Goal: Task Accomplishment & Management: Use online tool/utility

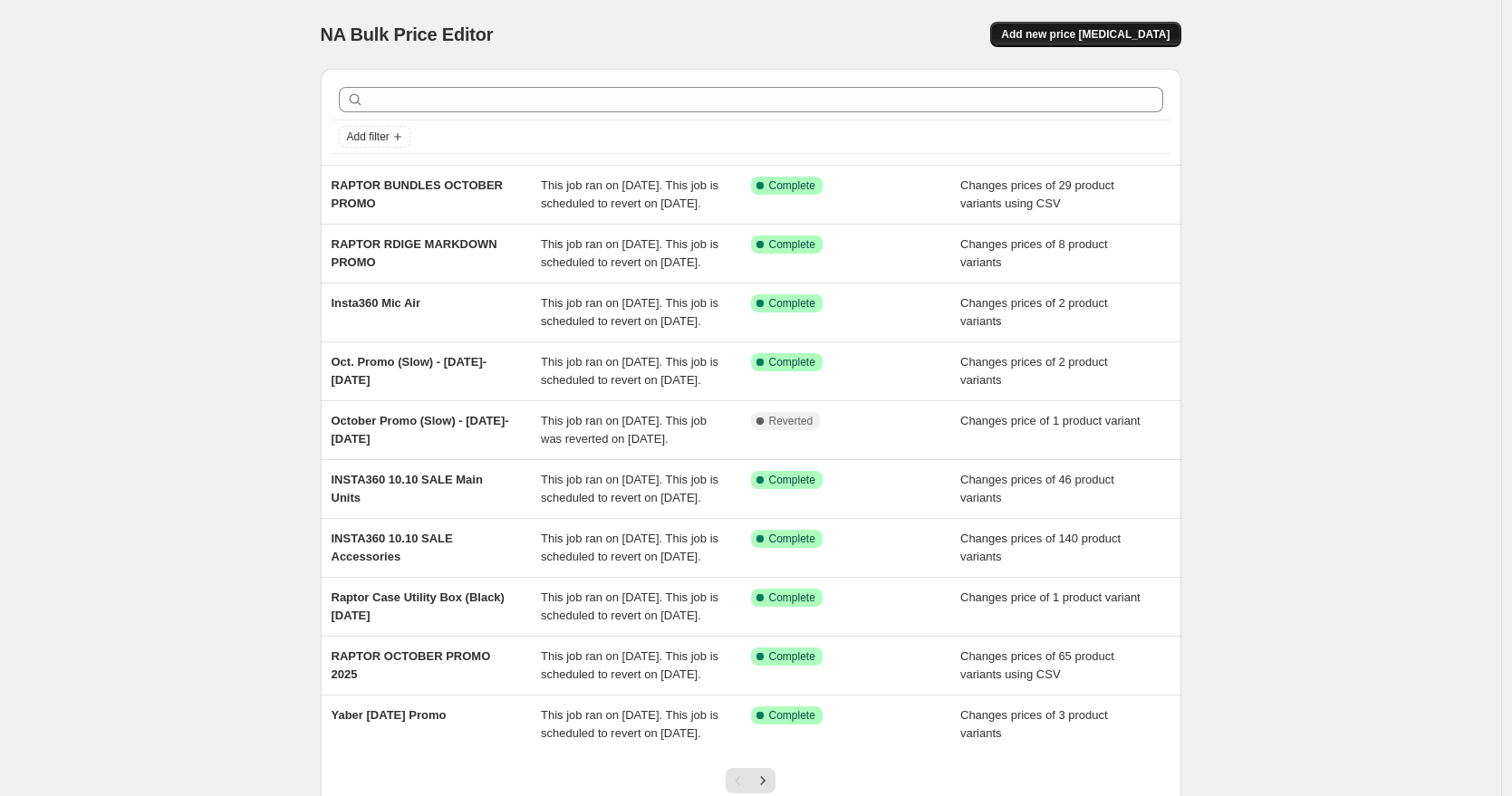
click at [1103, 37] on span "Add new price [MEDICAL_DATA]" at bounding box center [1086, 34] width 169 height 14
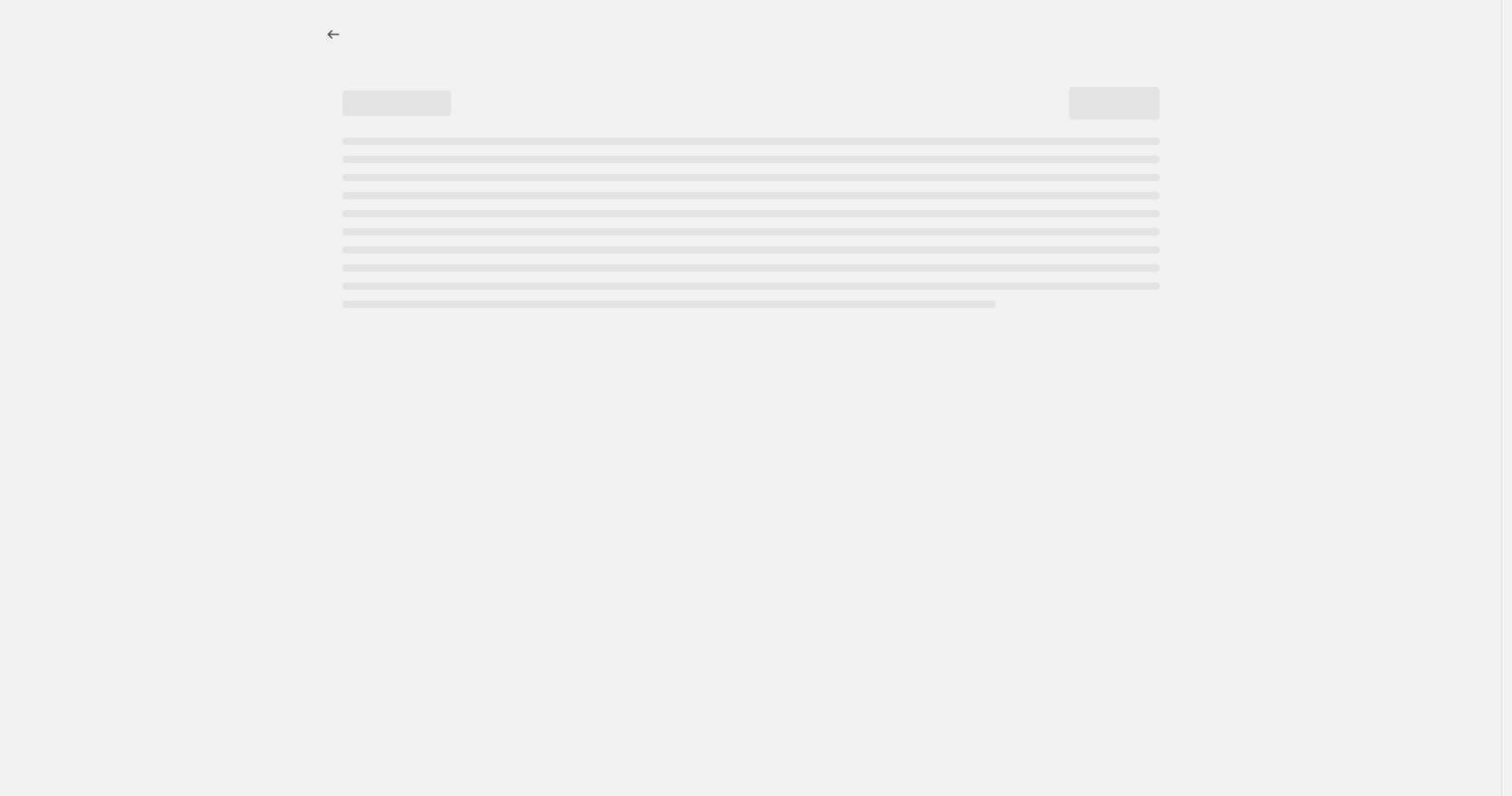
select select "percentage"
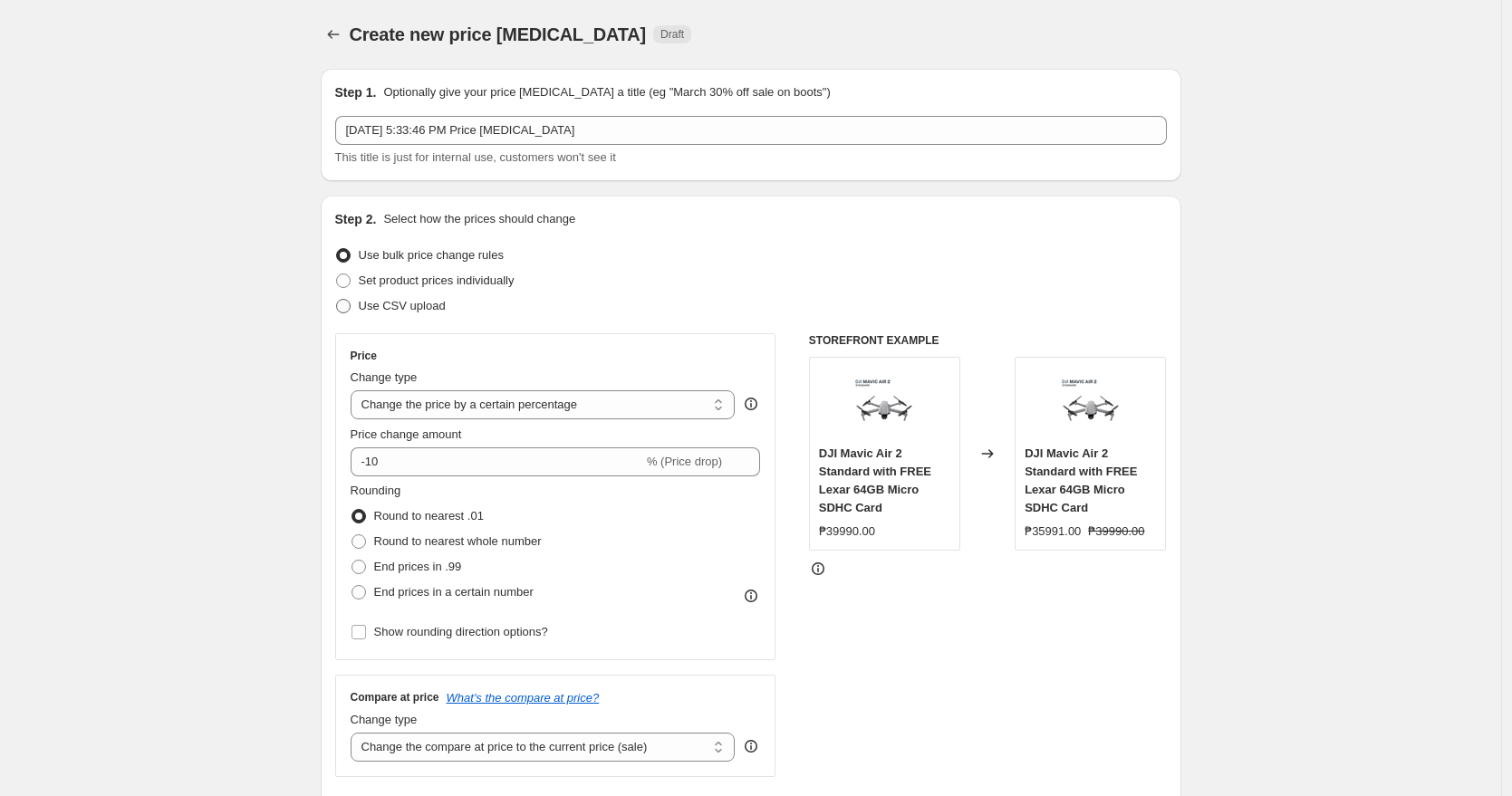
click at [395, 308] on span "Use CSV upload" at bounding box center [402, 306] width 87 height 13
click at [337, 300] on input "Use CSV upload" at bounding box center [336, 299] width 1 height 1
radio input "true"
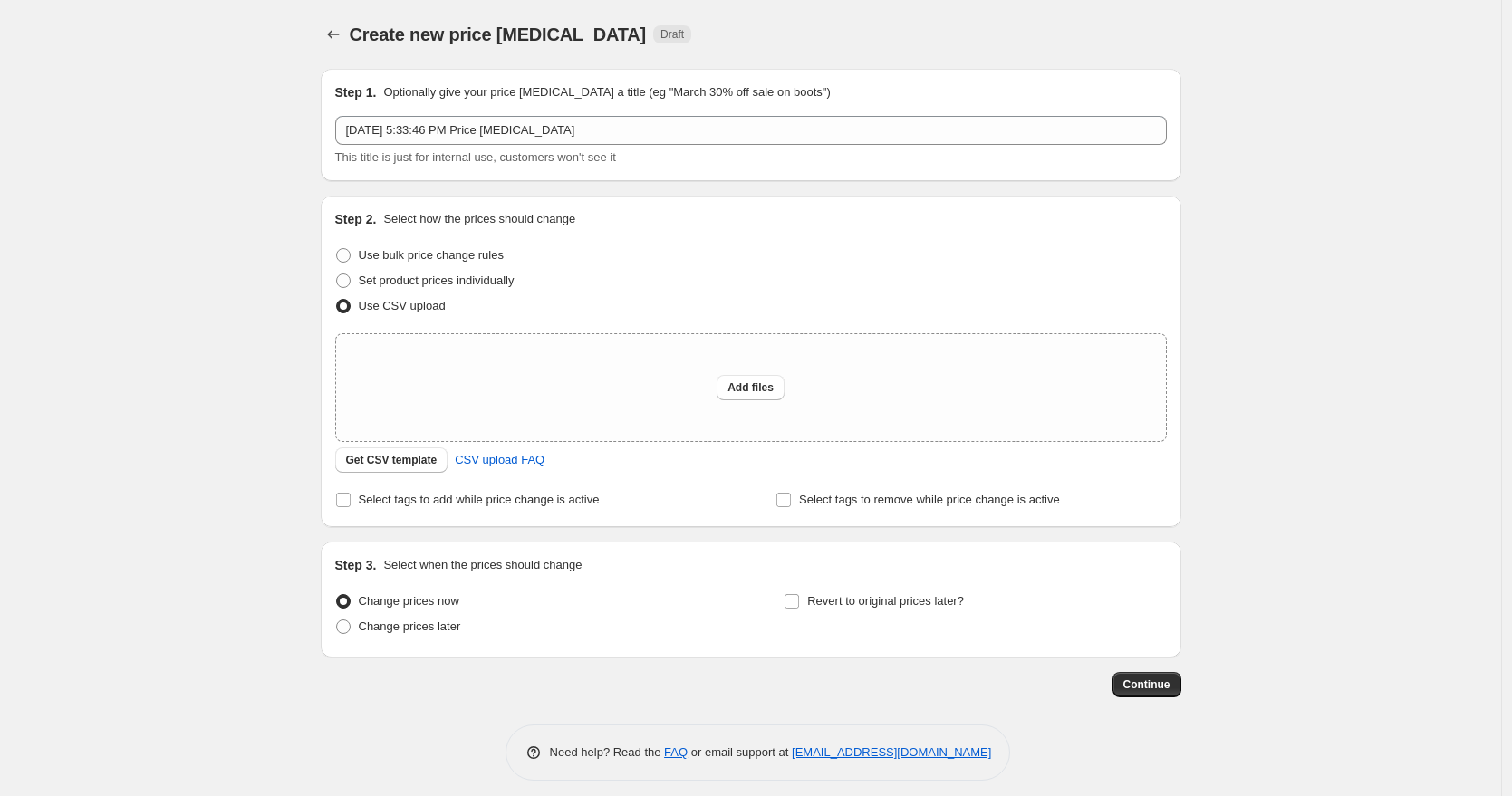
scroll to position [11, 0]
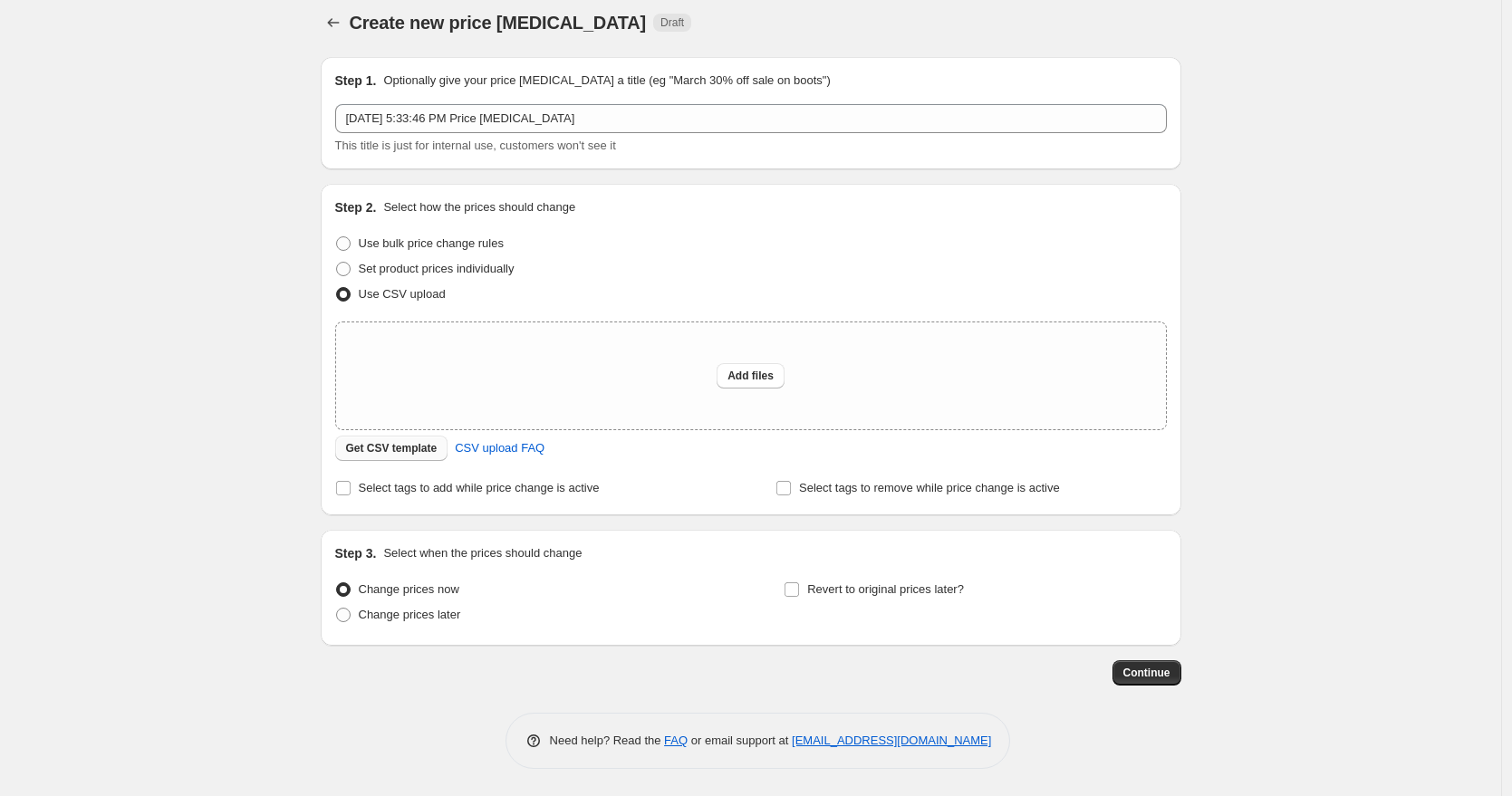
click at [426, 443] on span "Get CSV template" at bounding box center [392, 448] width 92 height 14
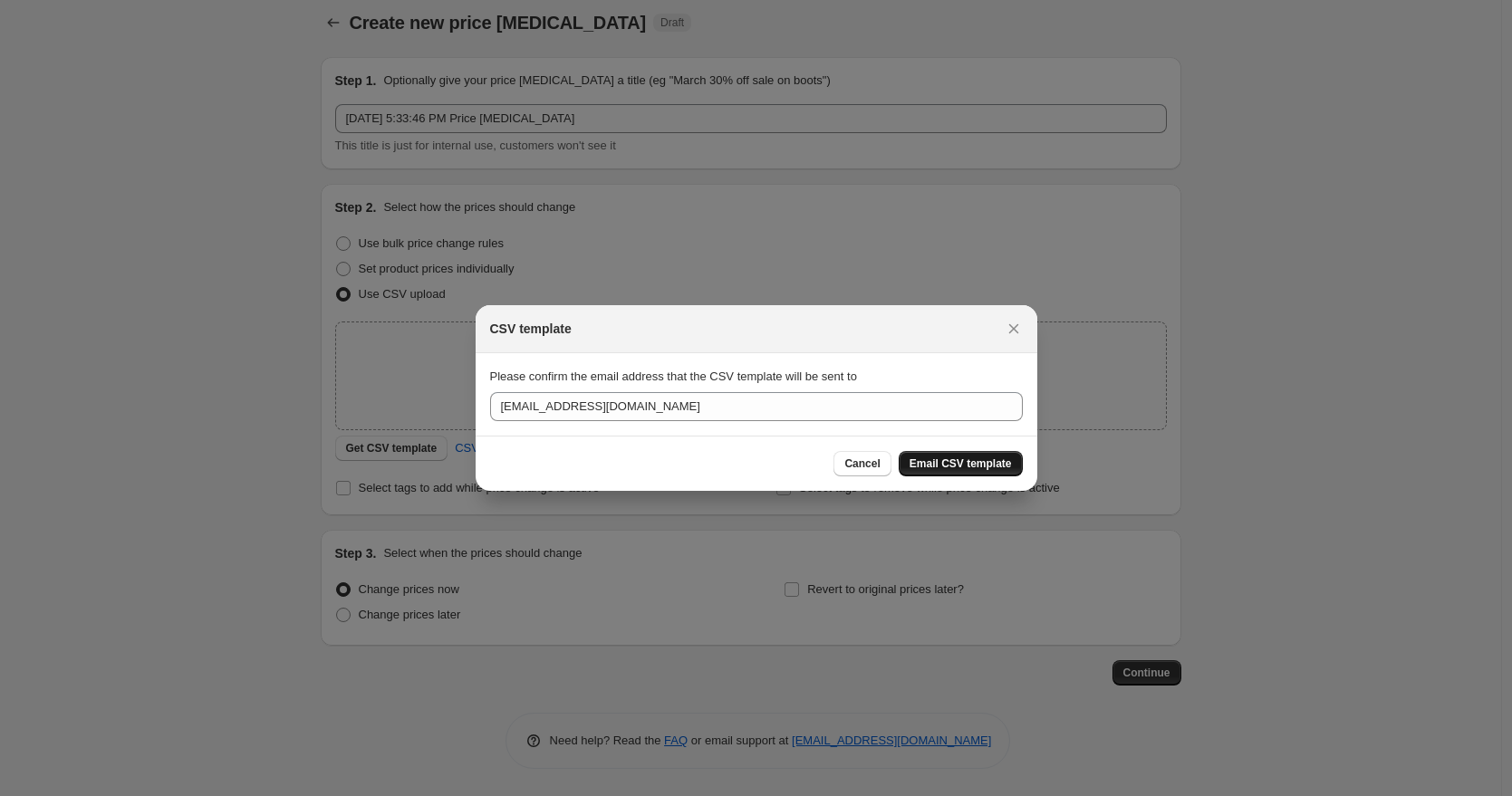
click at [989, 454] on button "Email CSV template" at bounding box center [961, 464] width 125 height 25
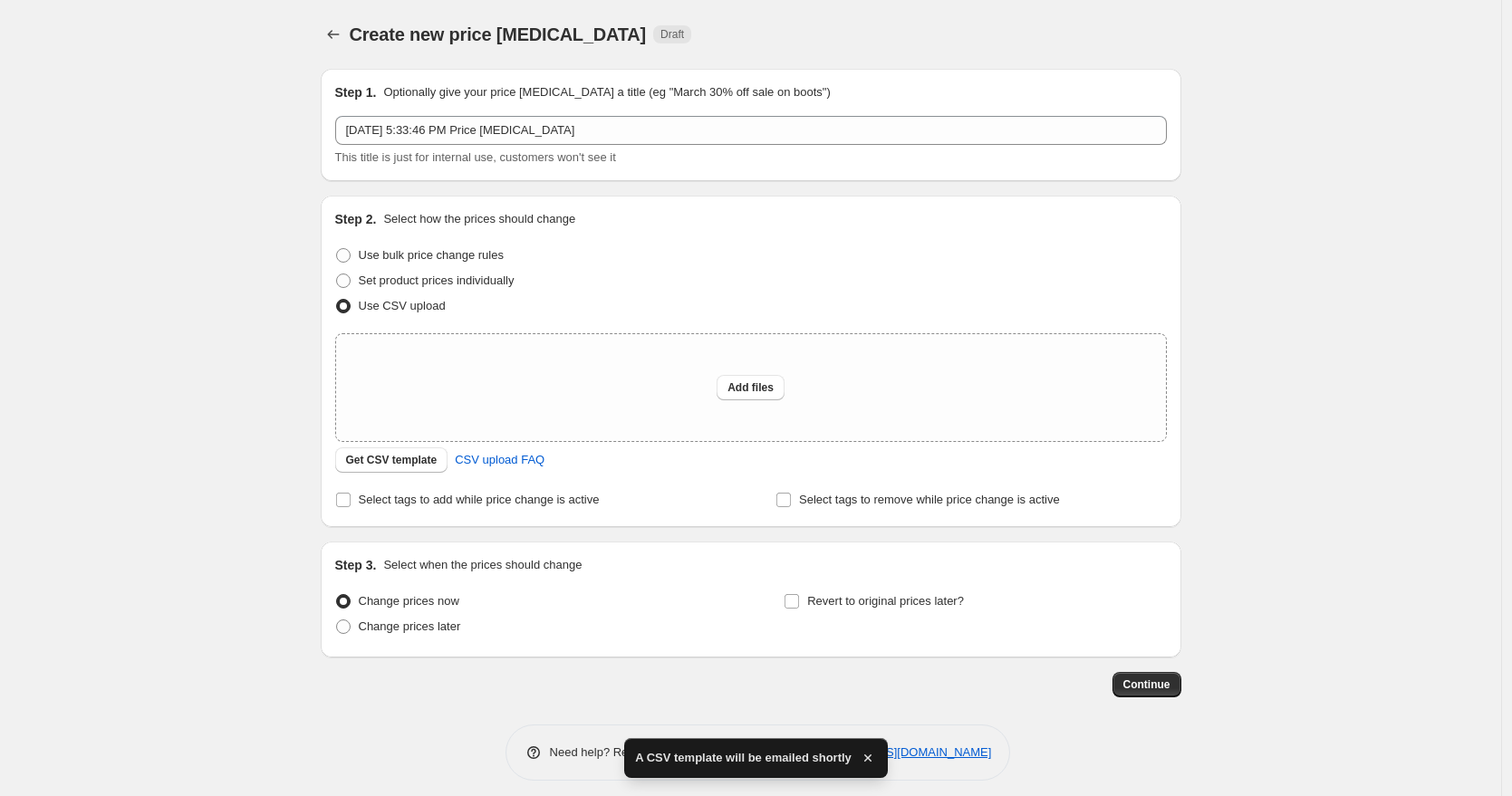
scroll to position [11, 0]
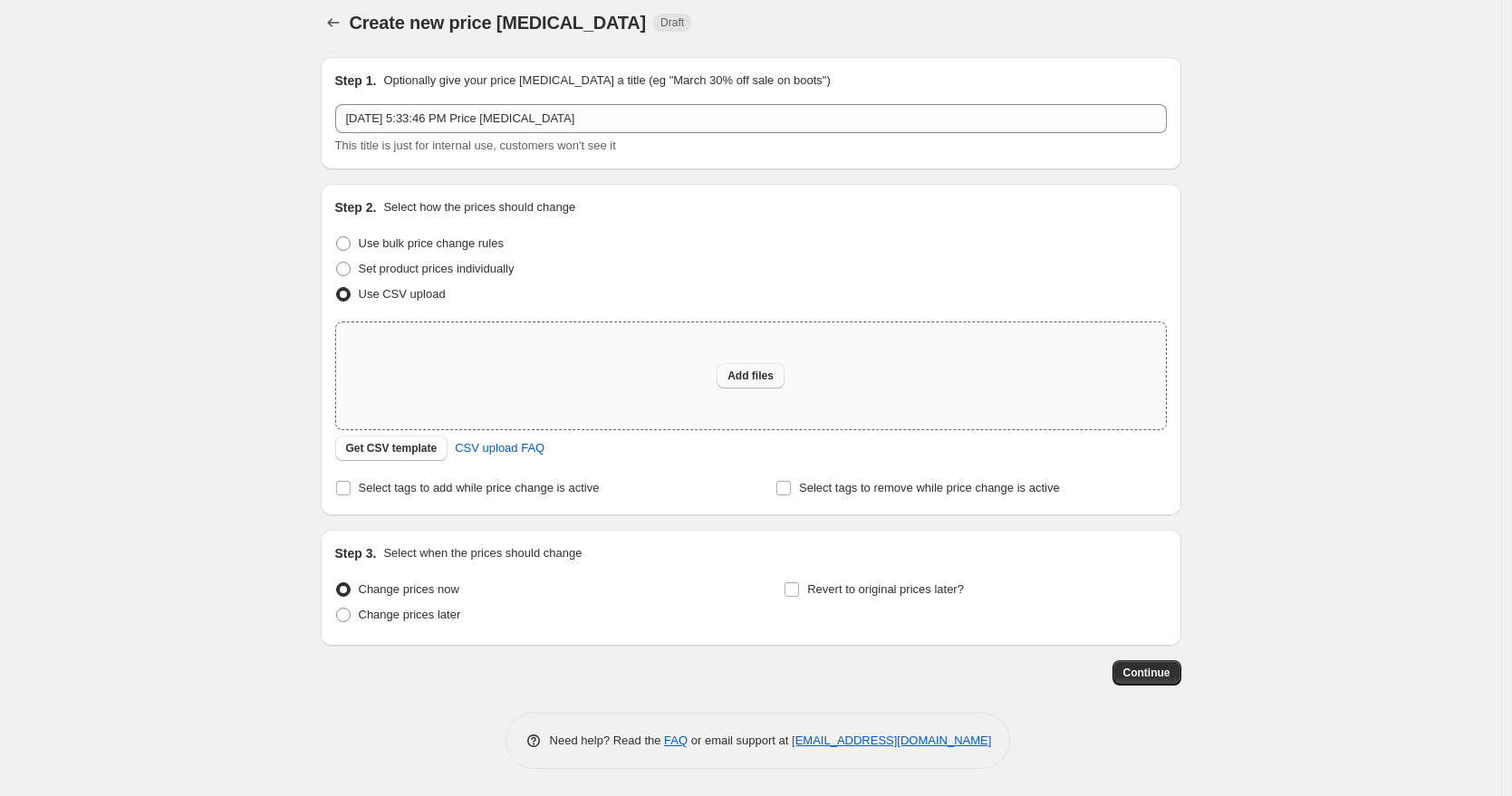
click at [744, 381] on span "Add files" at bounding box center [750, 375] width 46 height 14
type input "C:\fakepath\Altitude ef bluk october promo.csv"
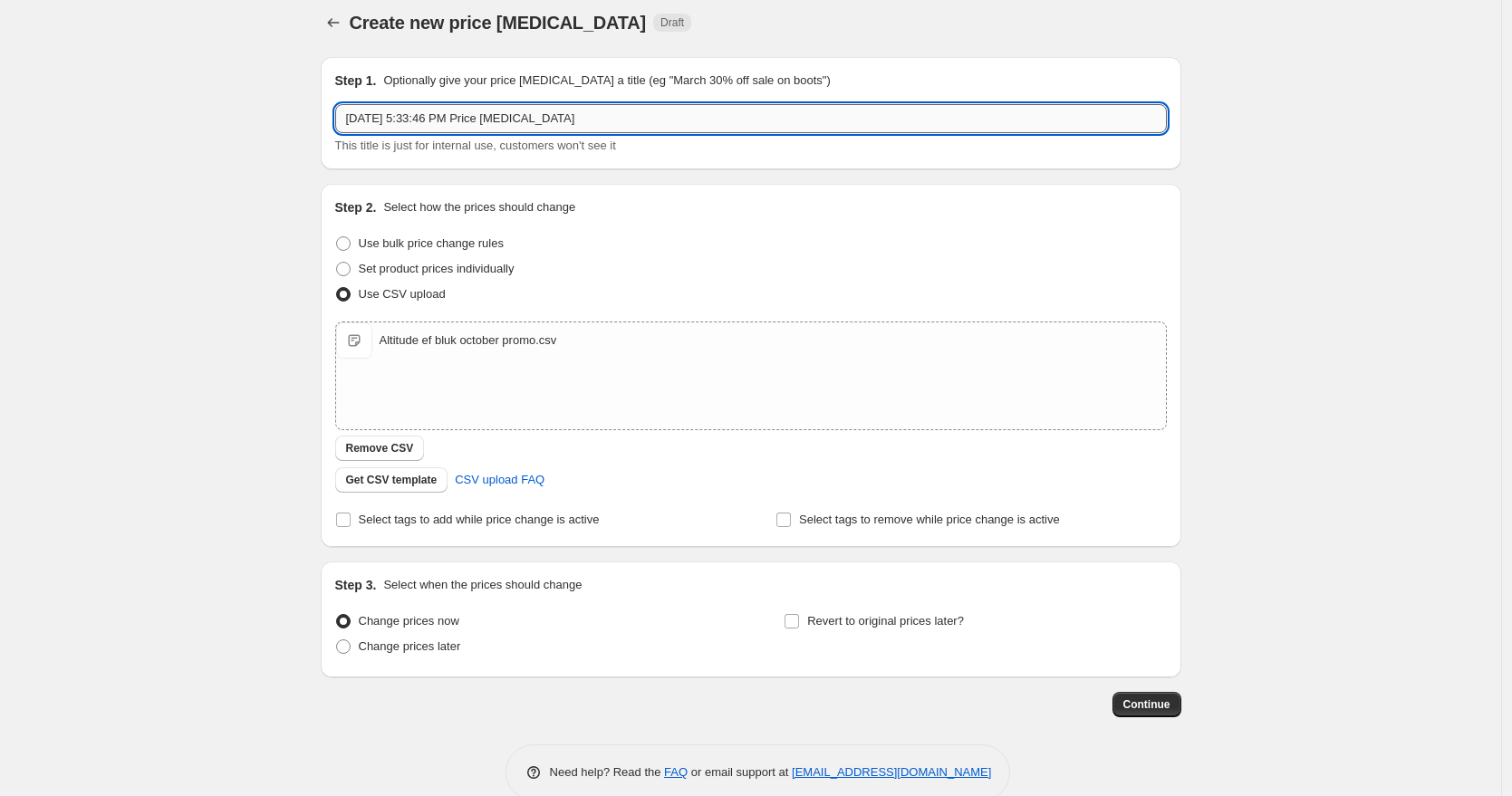
click at [676, 112] on input "[DATE] 5:33:46 PM Price [MEDICAL_DATA]" at bounding box center [751, 119] width 832 height 29
type input "October Promo Ecoflow"
click at [1286, 284] on div "Create new price [MEDICAL_DATA]. This page is ready Create new price [MEDICAL_D…" at bounding box center [750, 408] width 1501 height 840
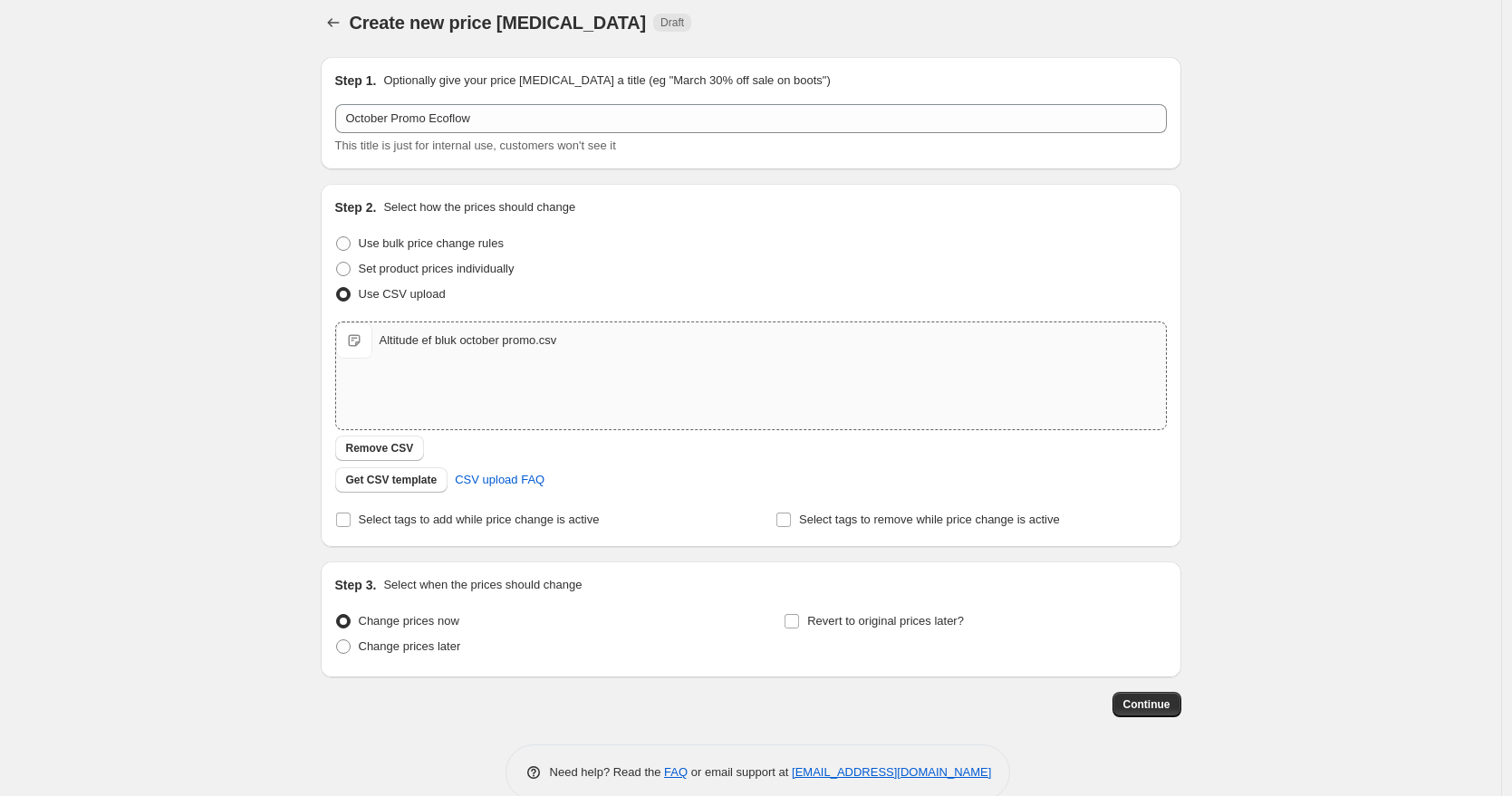
scroll to position [43, 0]
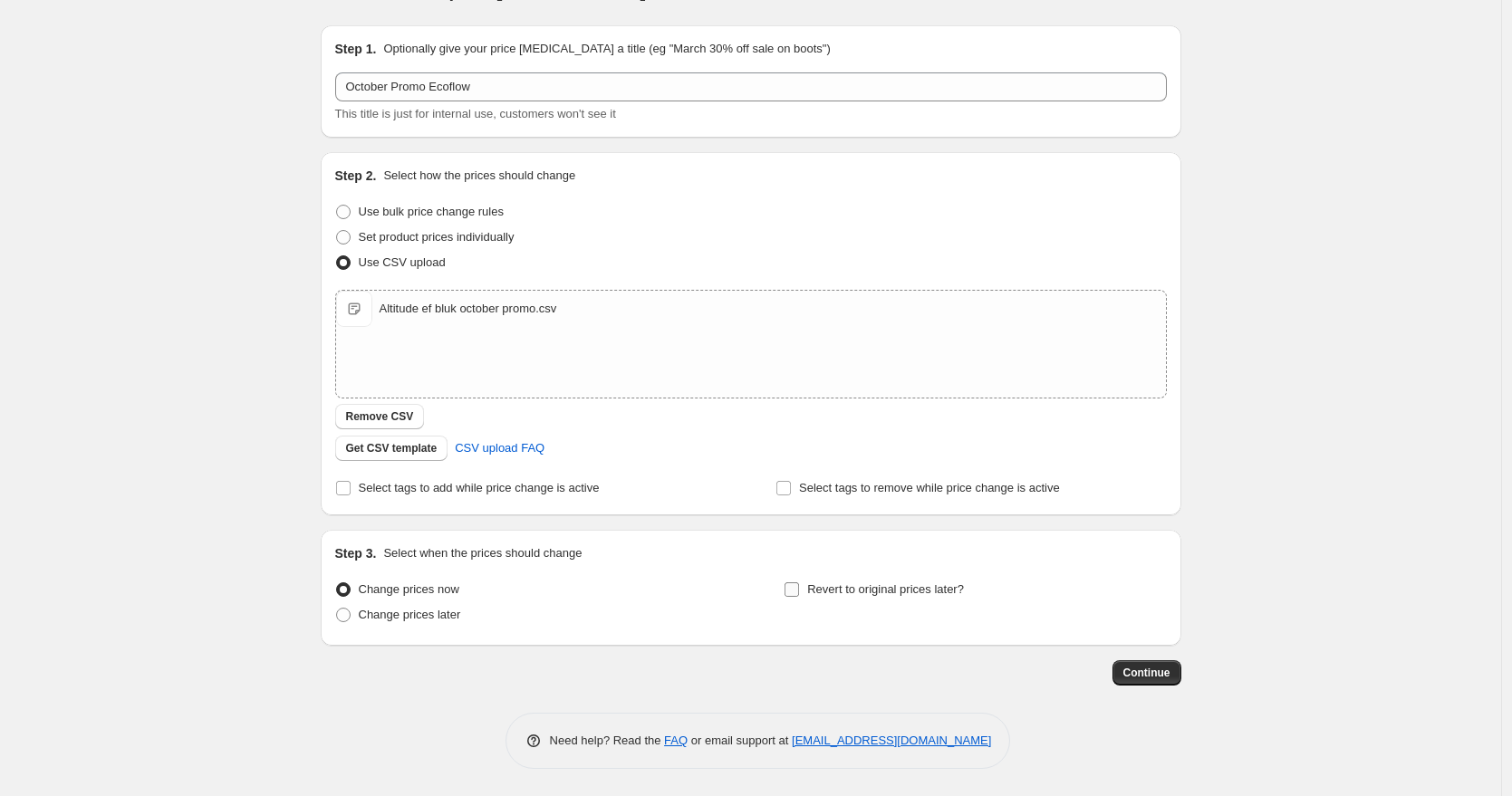
click at [823, 582] on span "Revert to original prices later?" at bounding box center [886, 589] width 157 height 13
click at [799, 582] on input "Revert to original prices later?" at bounding box center [791, 589] width 14 height 14
checkbox input "true"
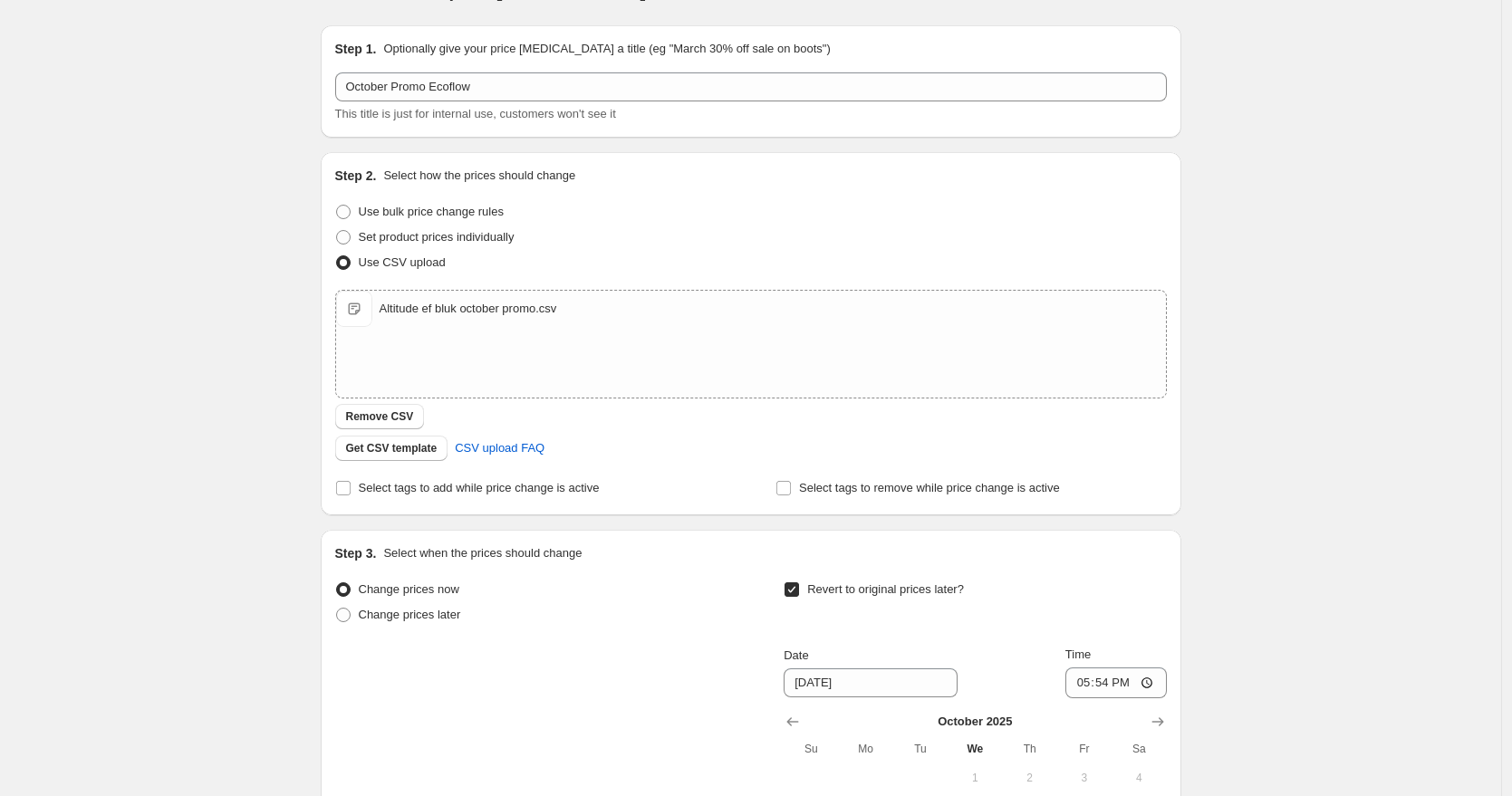
scroll to position [353, 0]
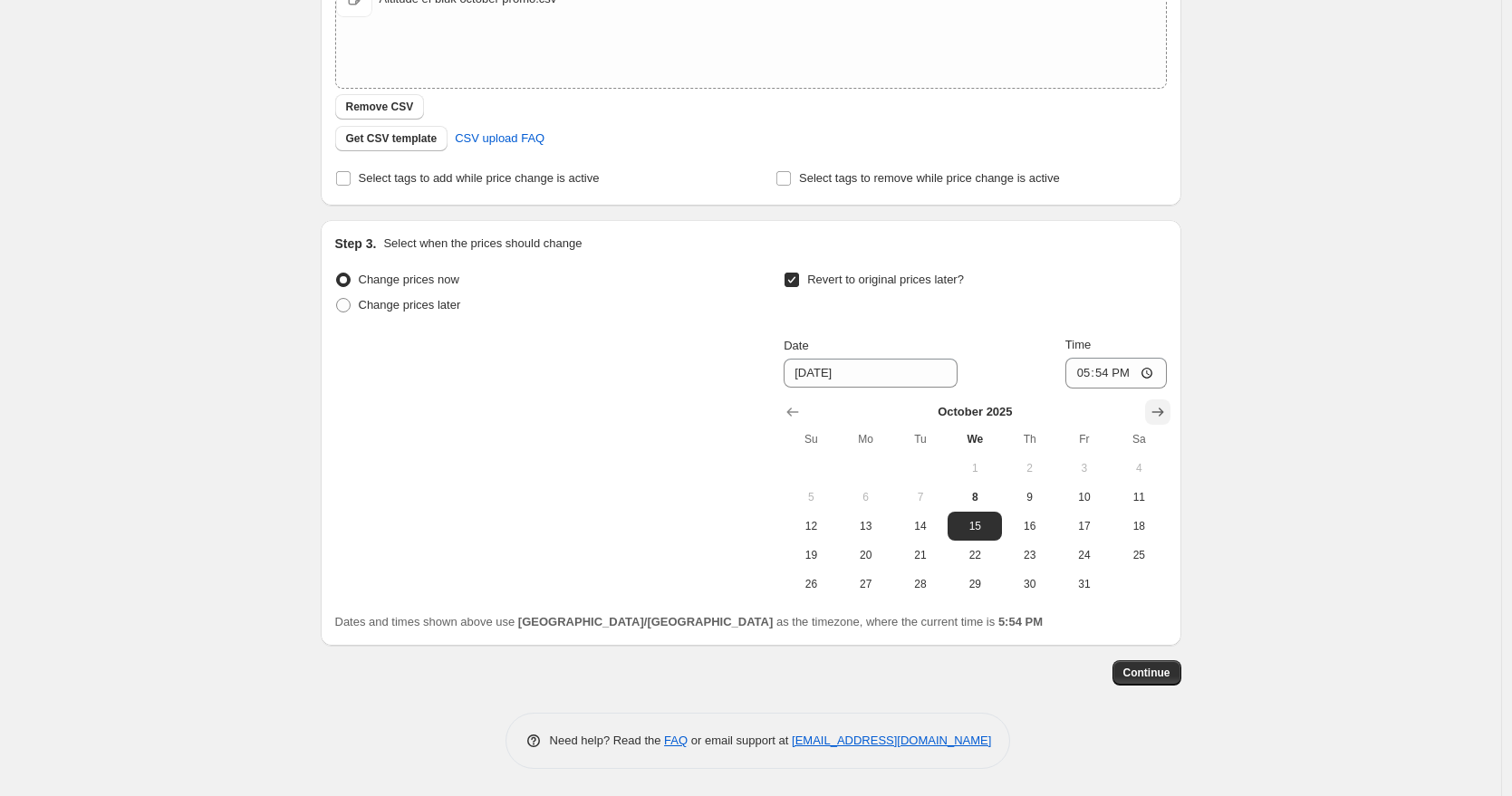
click at [1171, 409] on button "Show next month, November 2025" at bounding box center [1157, 412] width 25 height 25
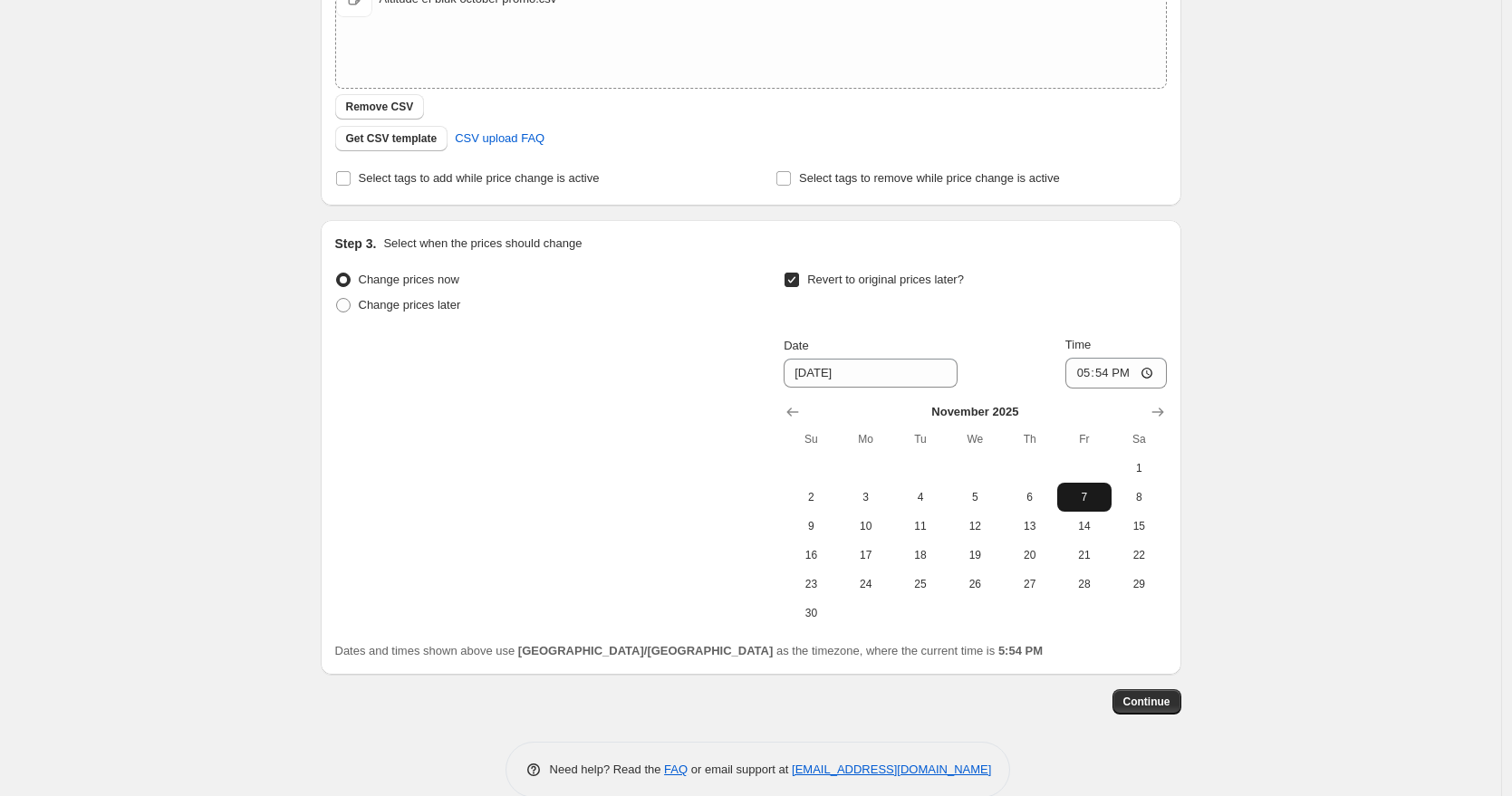
click at [1088, 503] on span "7" at bounding box center [1085, 497] width 40 height 14
type input "[DATE]"
click at [1080, 373] on input "17:54" at bounding box center [1116, 374] width 102 height 31
type input "13:54"
type input "00:00"
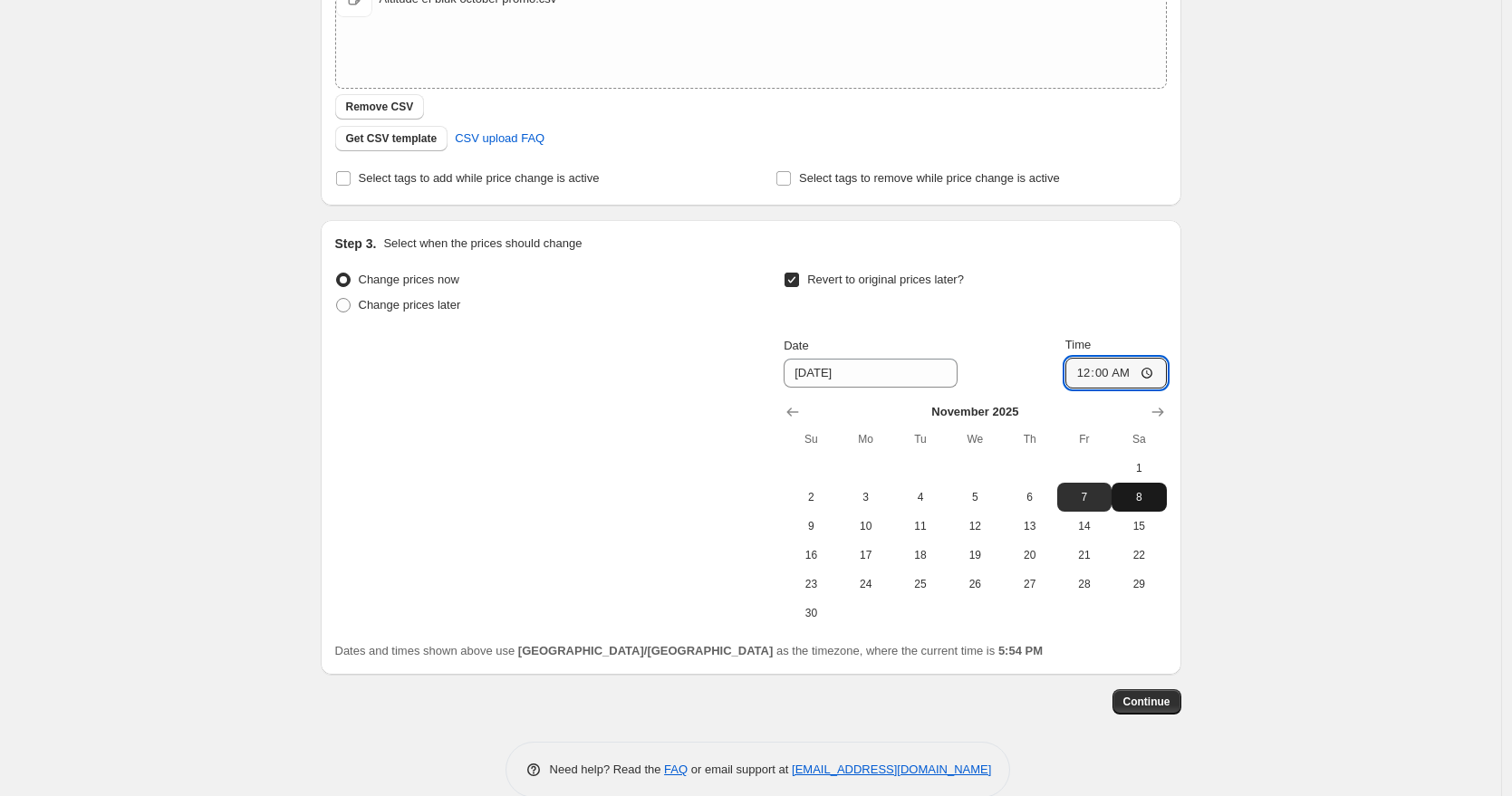
click at [1145, 494] on span "8" at bounding box center [1139, 497] width 40 height 14
type input "[DATE]"
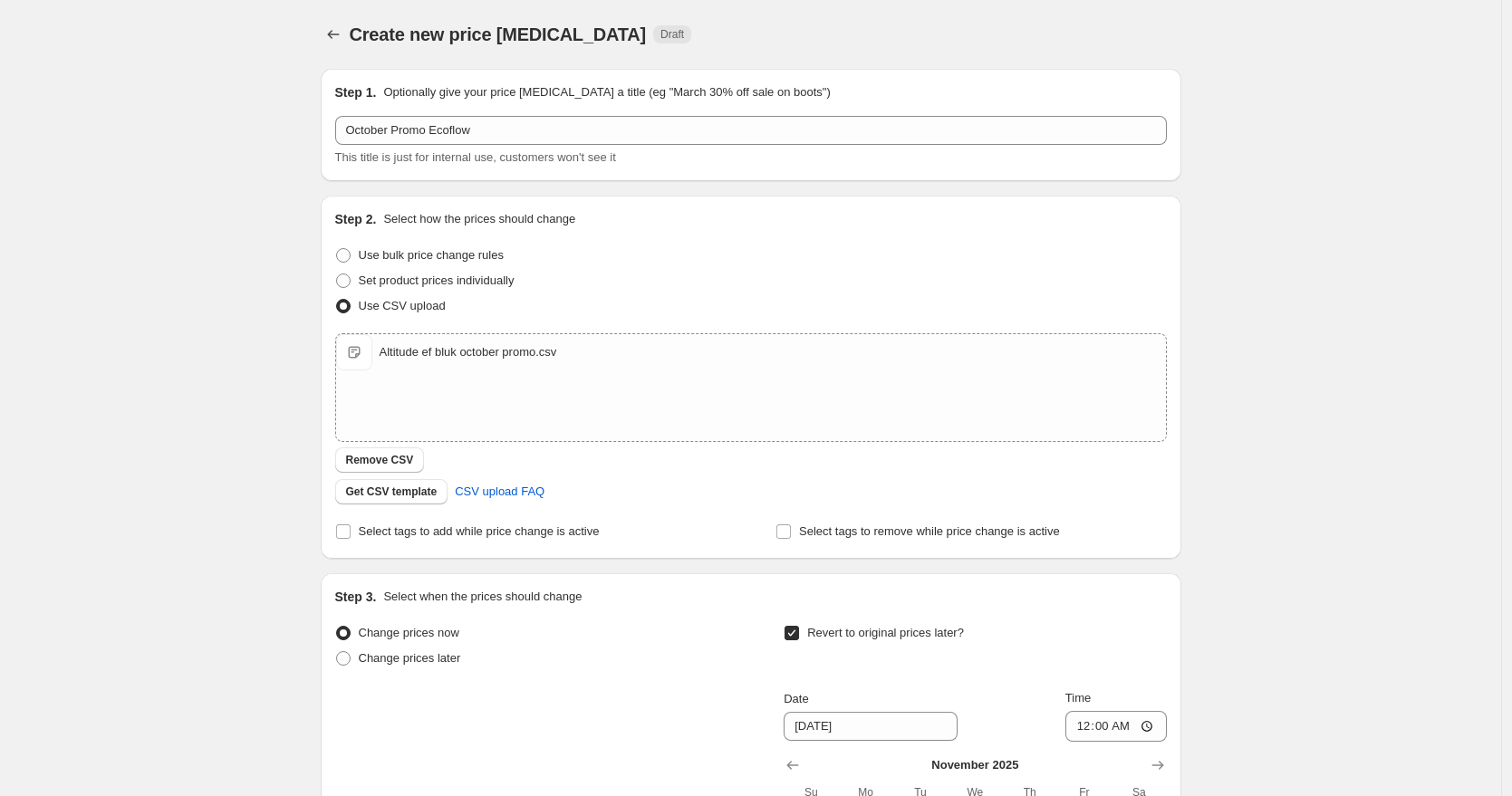
scroll to position [382, 0]
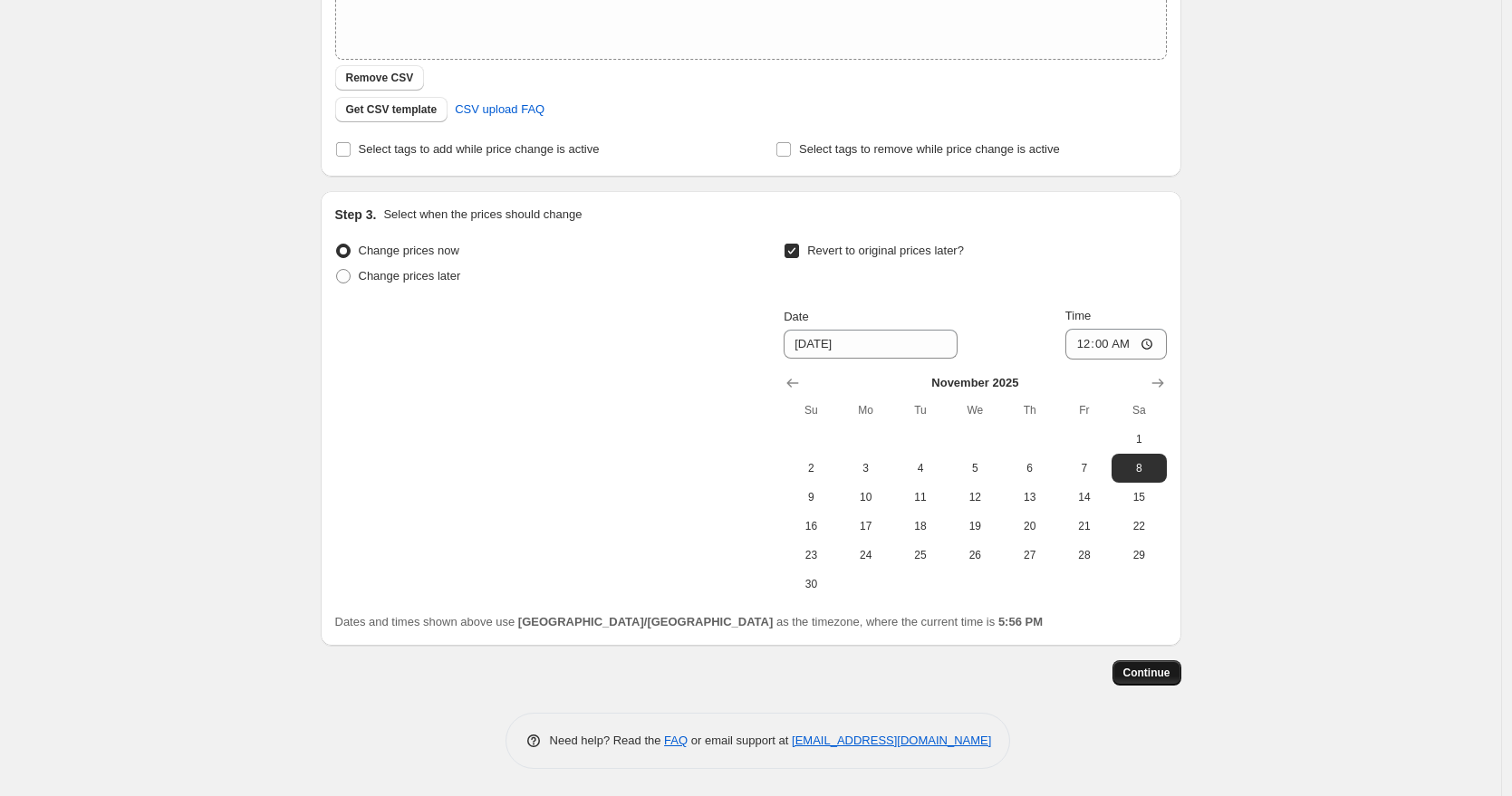
click at [1147, 672] on span "Continue" at bounding box center [1147, 672] width 47 height 14
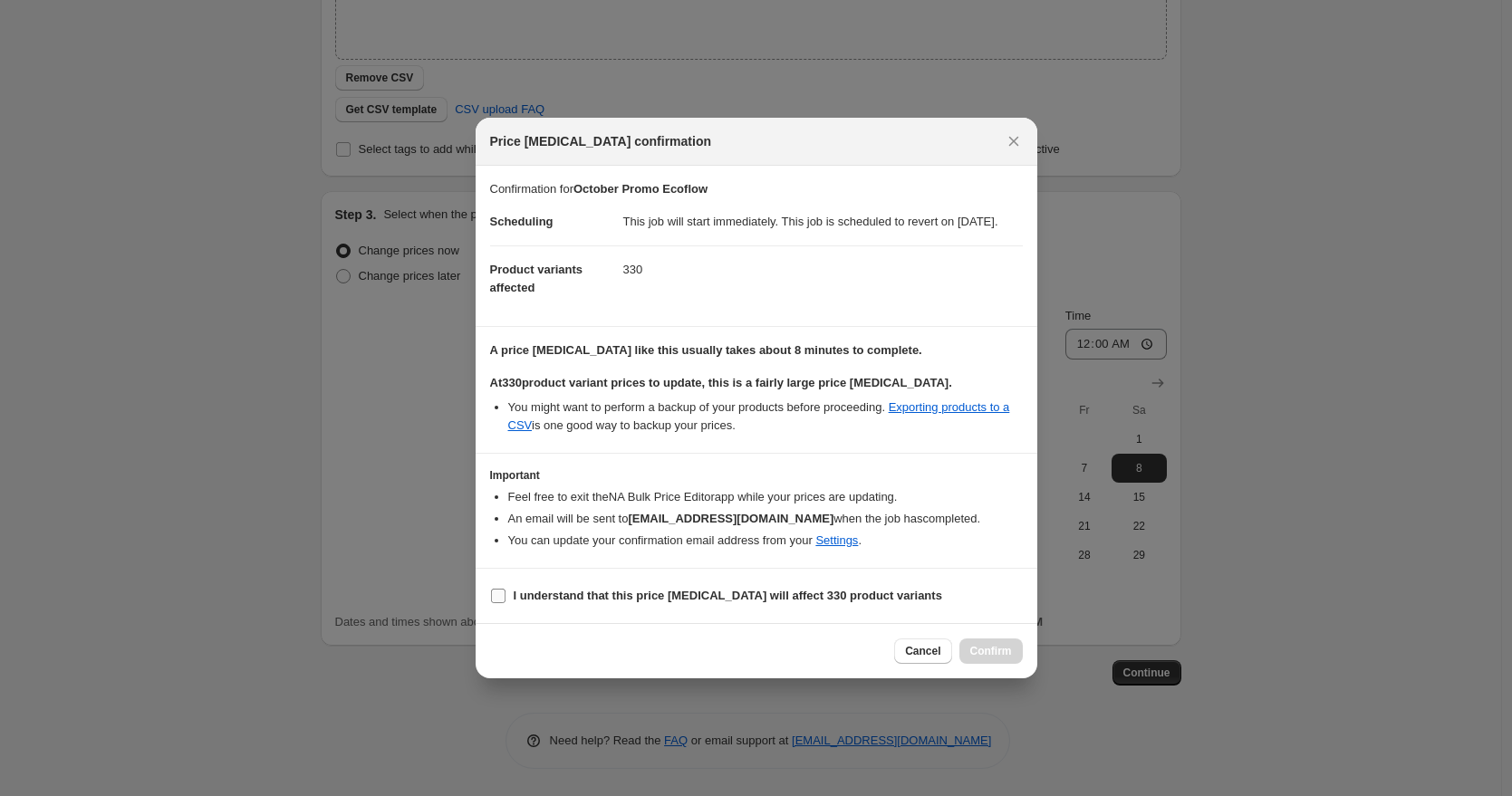
click at [507, 607] on label "I understand that this price [MEDICAL_DATA] will affect 330 product variants" at bounding box center [717, 596] width 452 height 25
click at [506, 603] on input "I understand that this price [MEDICAL_DATA] will affect 330 product variants" at bounding box center [498, 596] width 14 height 14
checkbox input "true"
click at [1010, 138] on icon "Close" at bounding box center [1014, 141] width 18 height 18
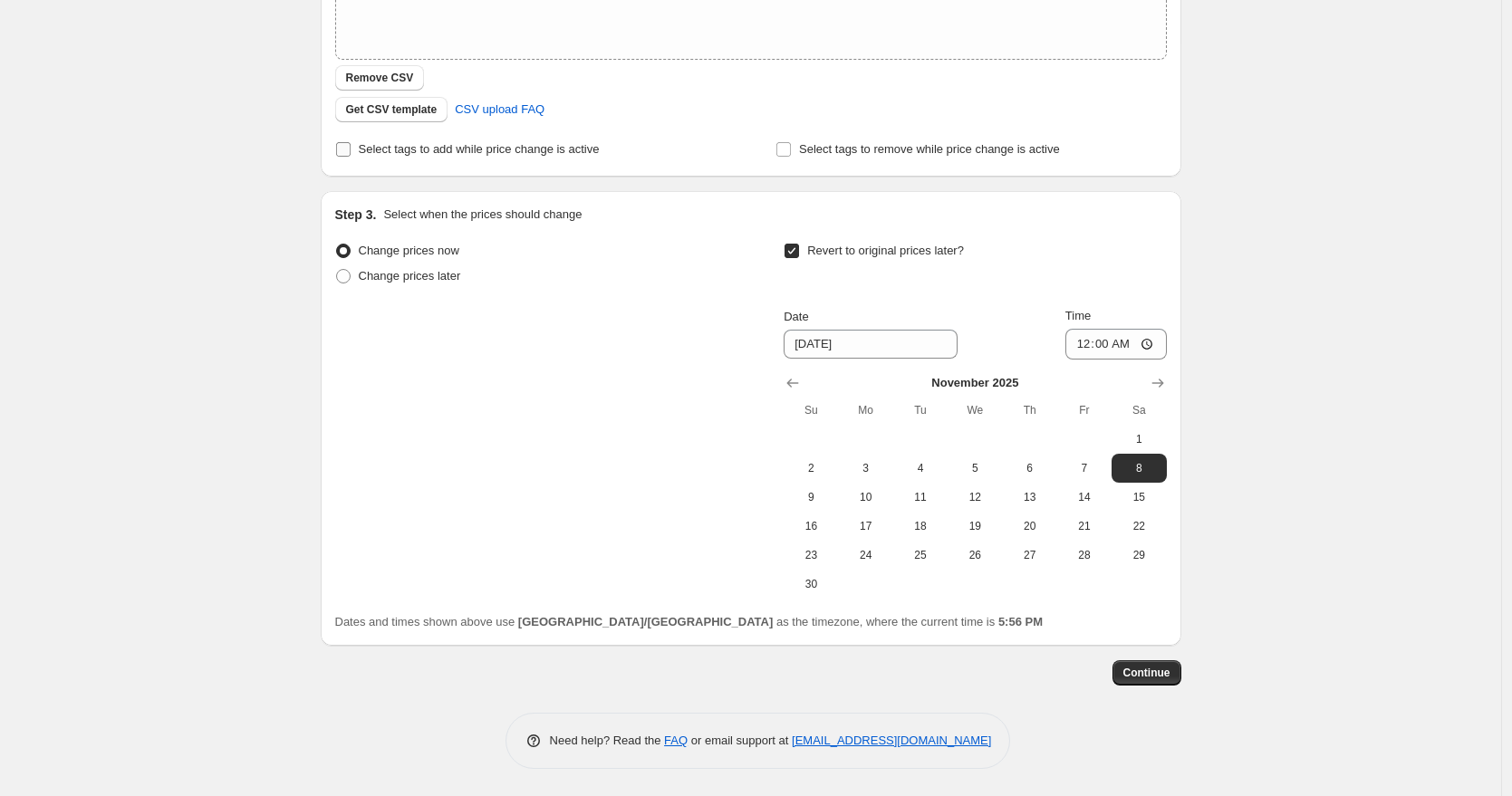
click at [538, 158] on span "Select tags to add while price change is active" at bounding box center [480, 149] width 241 height 18
click at [351, 157] on input "Select tags to add while price change is active" at bounding box center [343, 148] width 14 height 14
checkbox input "true"
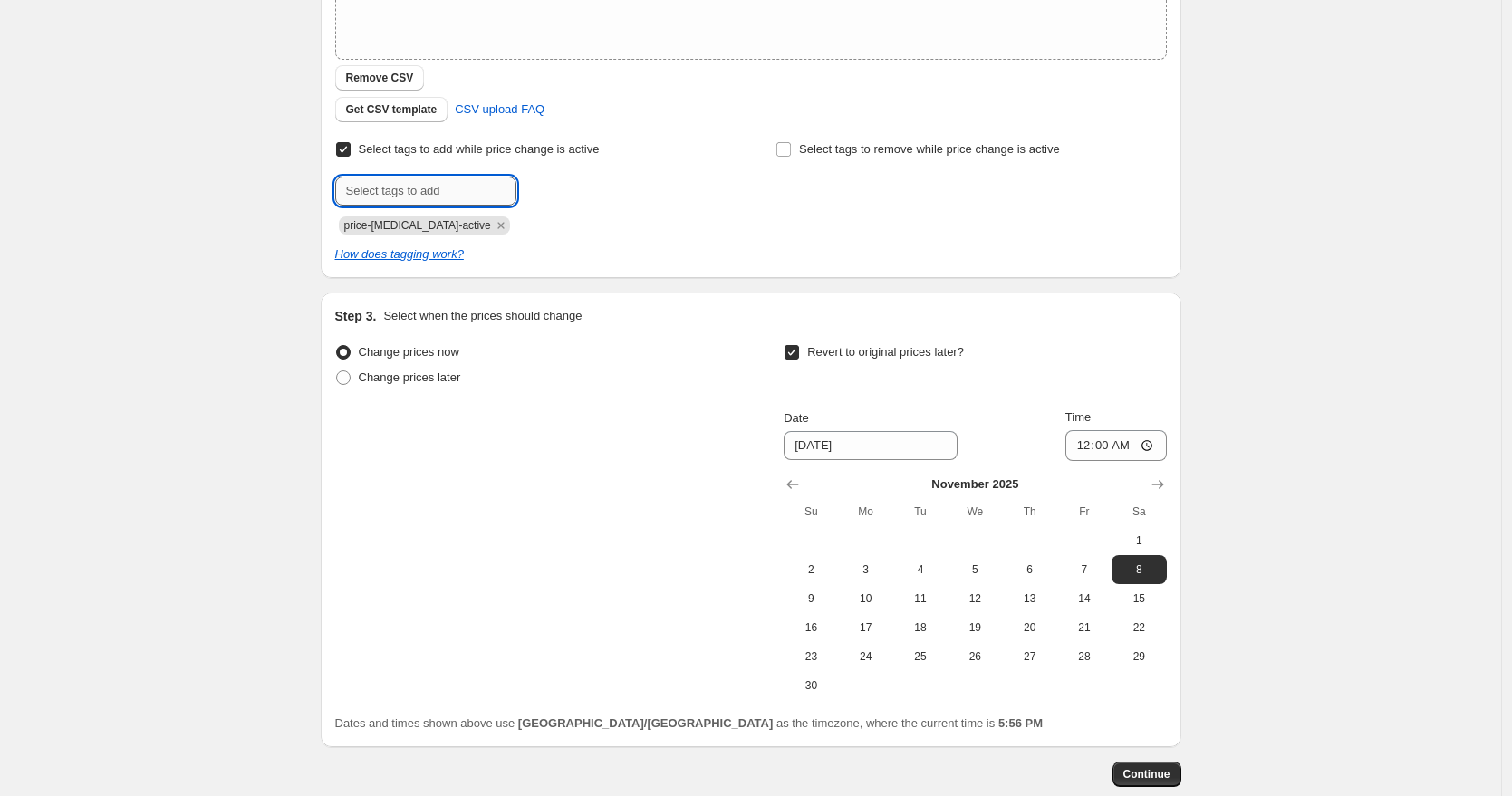
click at [467, 190] on input "text" at bounding box center [425, 191] width 181 height 29
paste input "10.10 Sale!"
type input "10.10 Sale!"
click at [574, 191] on span "10.10 Sale!" at bounding box center [584, 189] width 57 height 12
click at [463, 193] on input "text" at bounding box center [425, 191] width 181 height 29
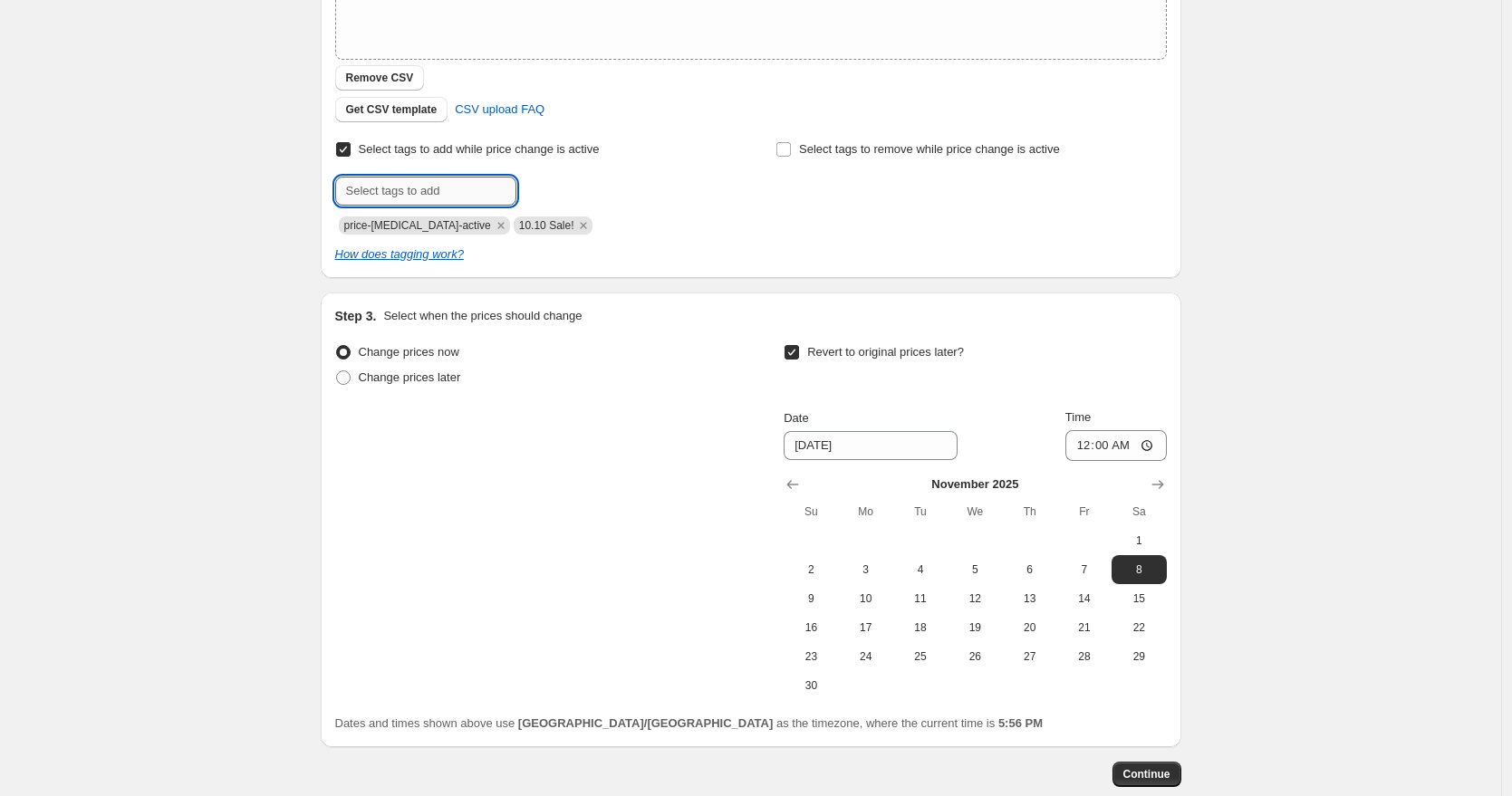
paste input "Payday Sale!"
type input "Payday Sale!"
click at [569, 191] on span "Payday Sale!" at bounding box center [589, 189] width 67 height 12
click at [835, 241] on div "Select tags to add while price change is active Submit price-[MEDICAL_DATA]-act…" at bounding box center [751, 200] width 832 height 126
click at [1161, 771] on span "Continue" at bounding box center [1147, 774] width 47 height 14
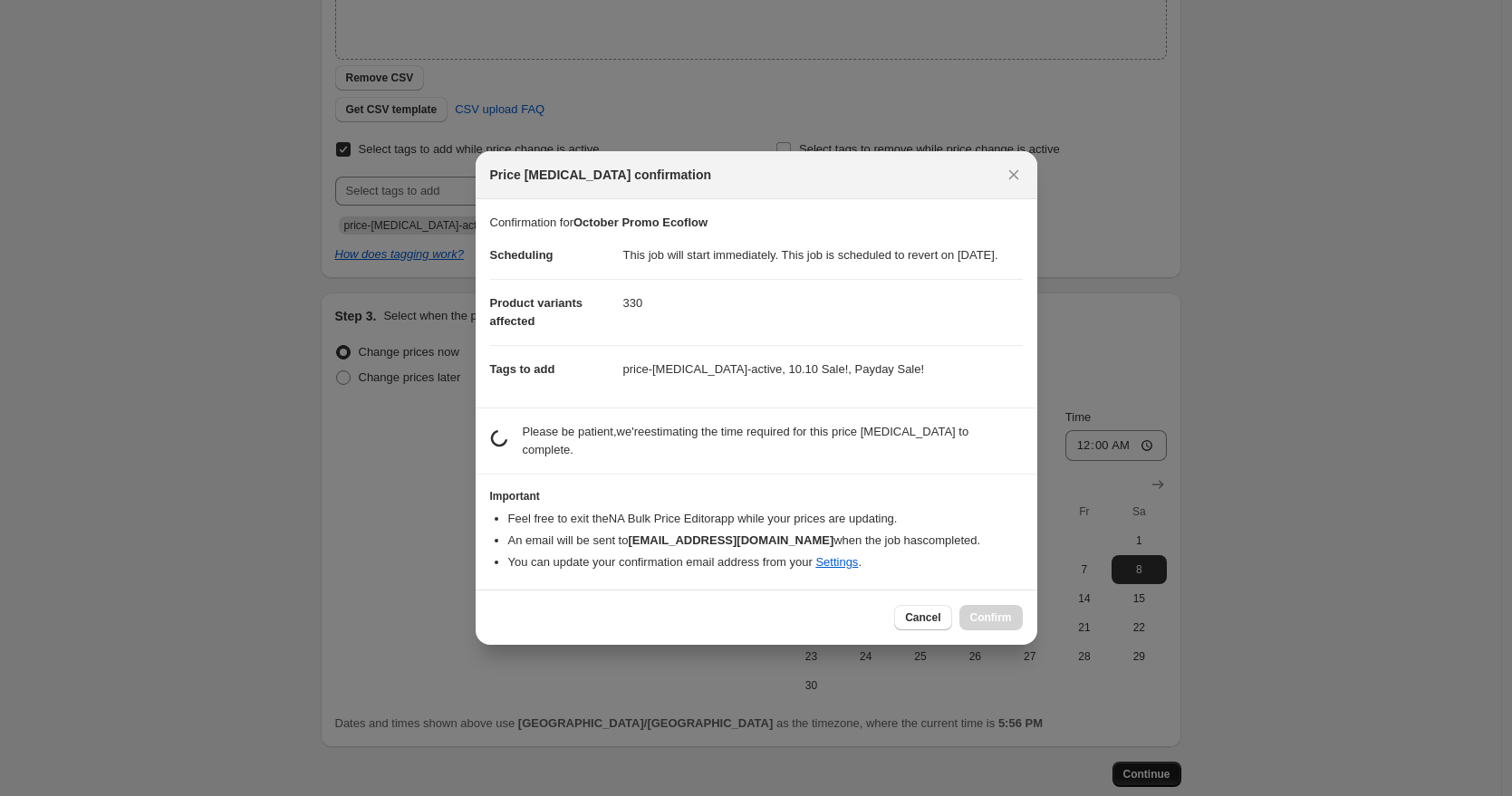
scroll to position [0, 0]
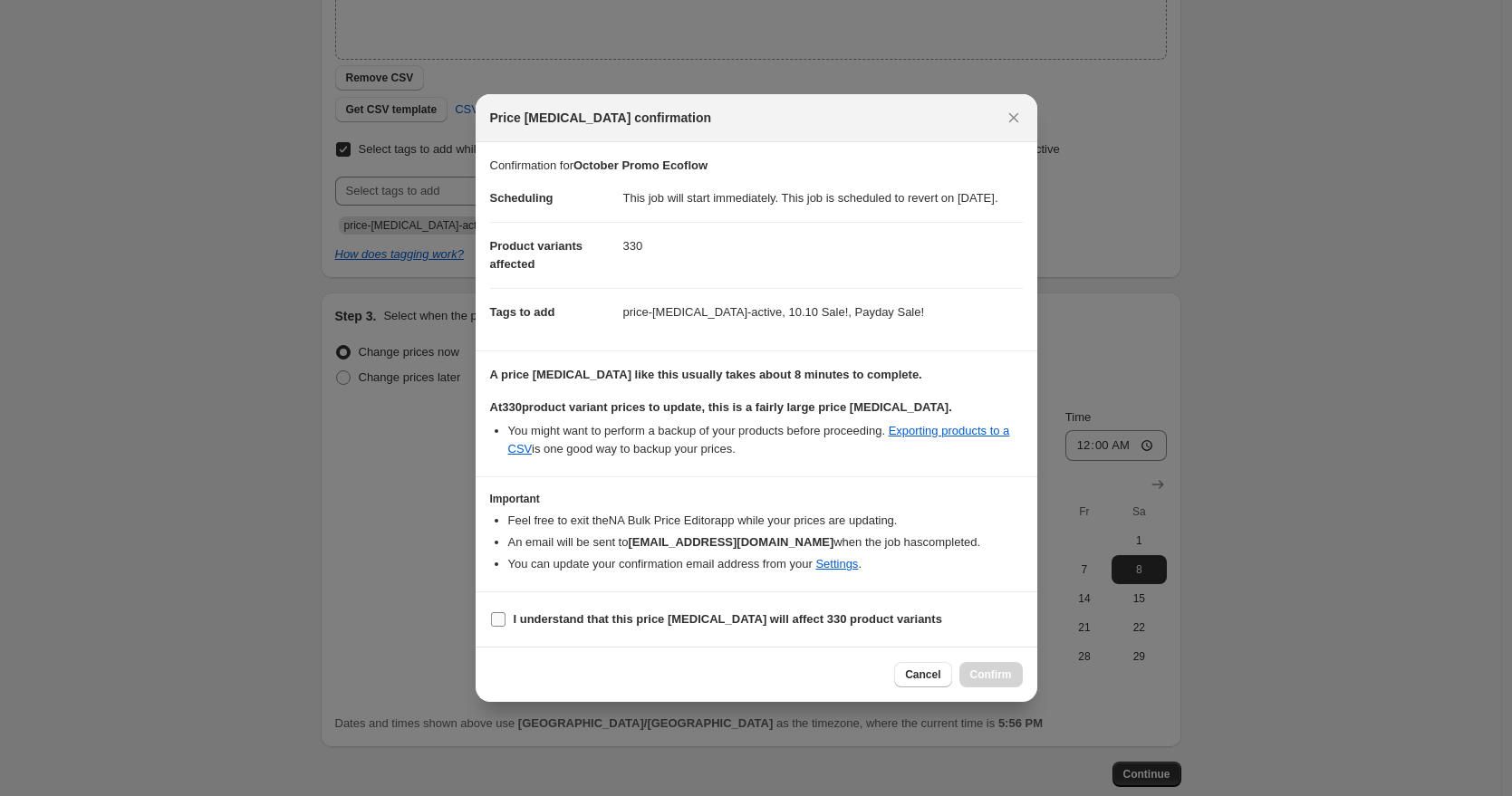
click at [496, 626] on input "I understand that this price [MEDICAL_DATA] will affect 330 product variants" at bounding box center [498, 619] width 14 height 14
checkbox input "true"
click at [986, 676] on button "Confirm" at bounding box center [992, 674] width 63 height 25
